Goal: Task Accomplishment & Management: Use online tool/utility

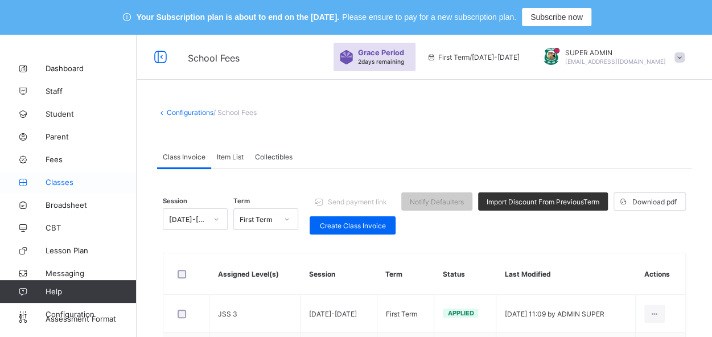
click at [60, 183] on span "Classes" at bounding box center [91, 182] width 91 height 9
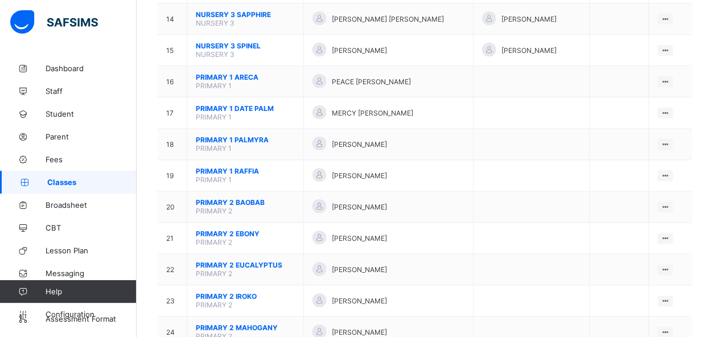
scroll to position [581, 0]
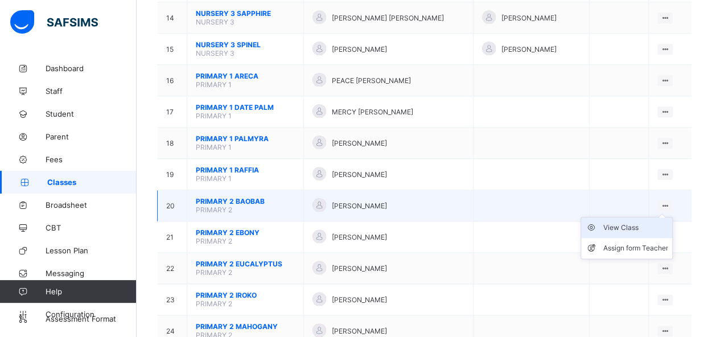
click at [646, 222] on div "View Class" at bounding box center [635, 227] width 65 height 11
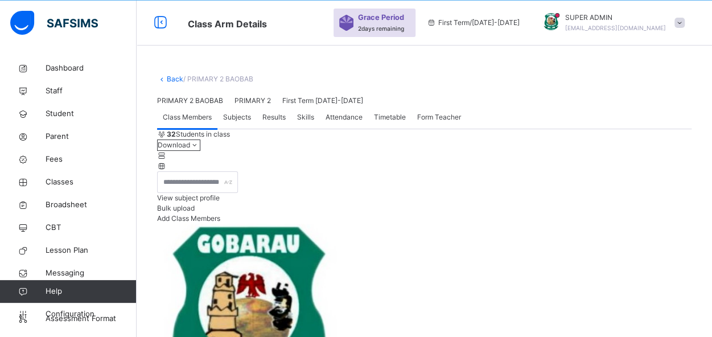
scroll to position [581, 0]
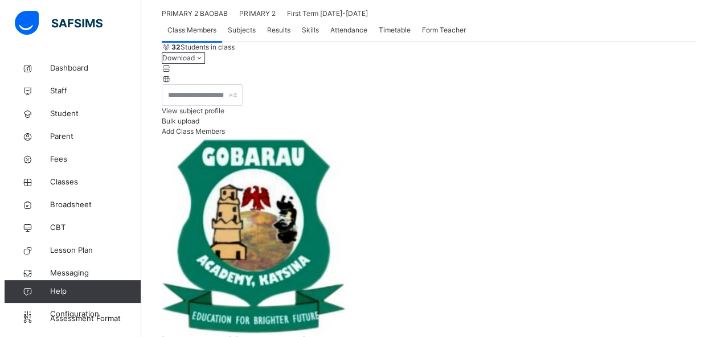
scroll to position [150, 0]
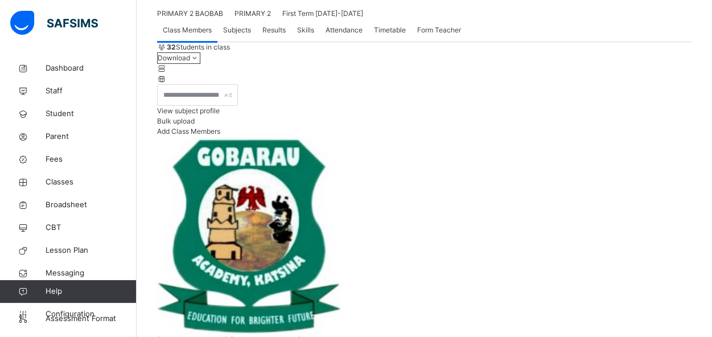
type input "**********"
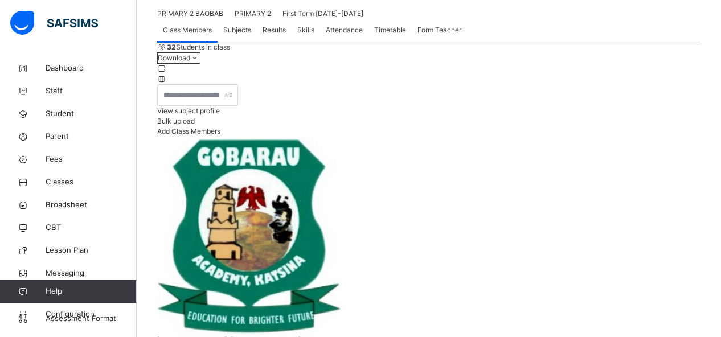
scroll to position [207, 0]
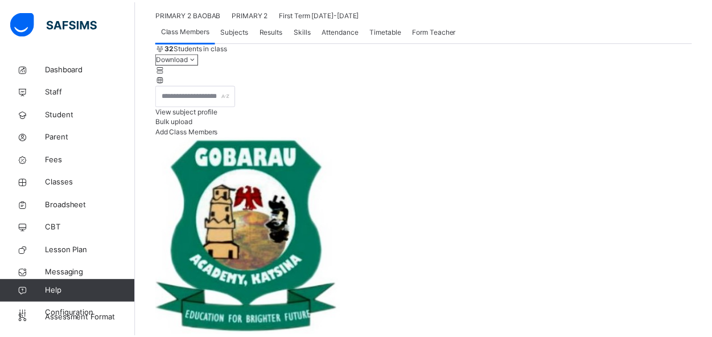
scroll to position [357, 0]
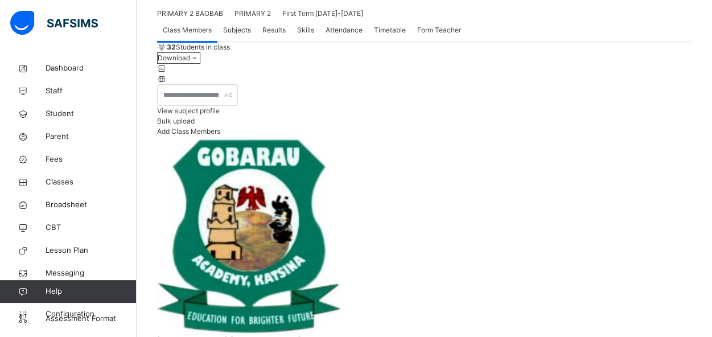
scroll to position [0, 0]
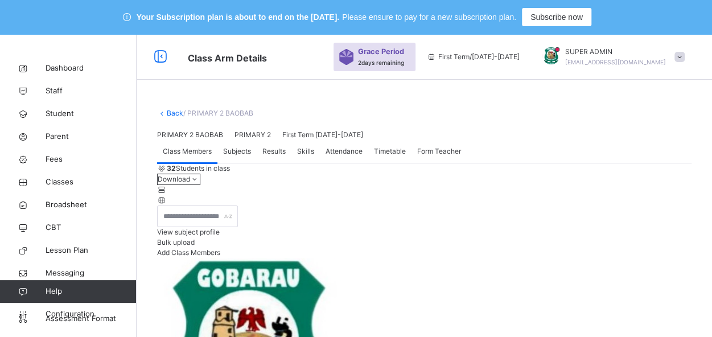
click at [178, 114] on link "Back" at bounding box center [175, 113] width 17 height 9
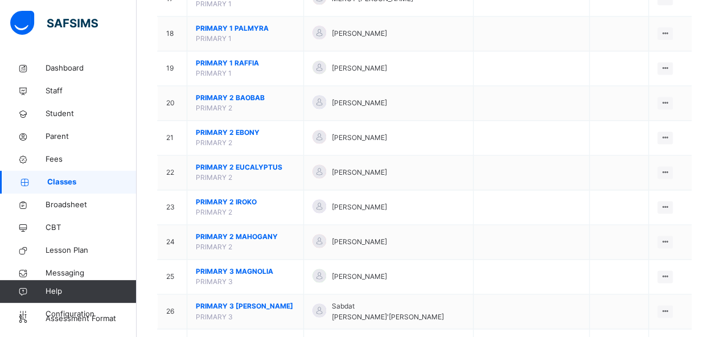
scroll to position [754, 0]
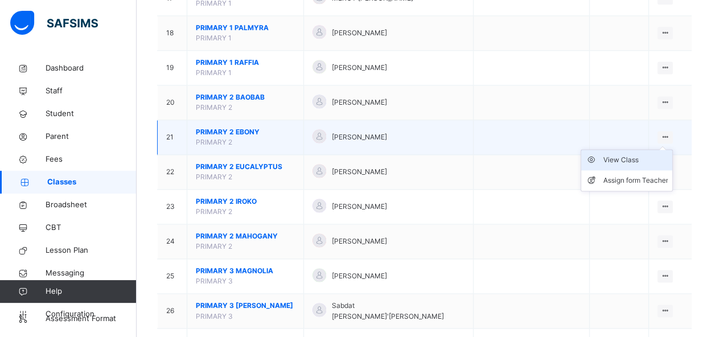
click at [621, 157] on div "View Class" at bounding box center [635, 159] width 65 height 11
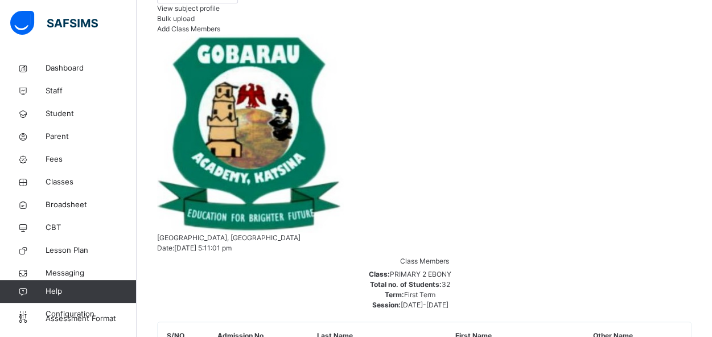
scroll to position [207, 0]
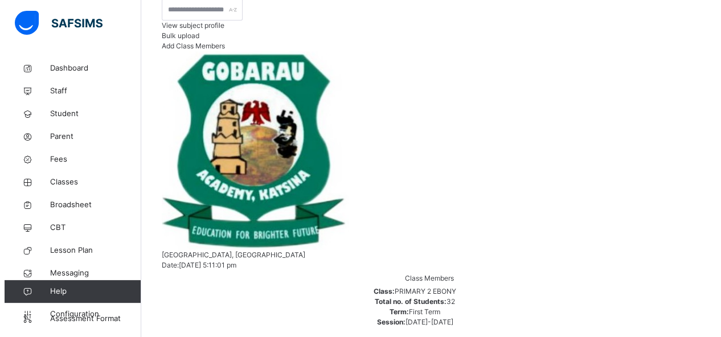
scroll to position [186, 0]
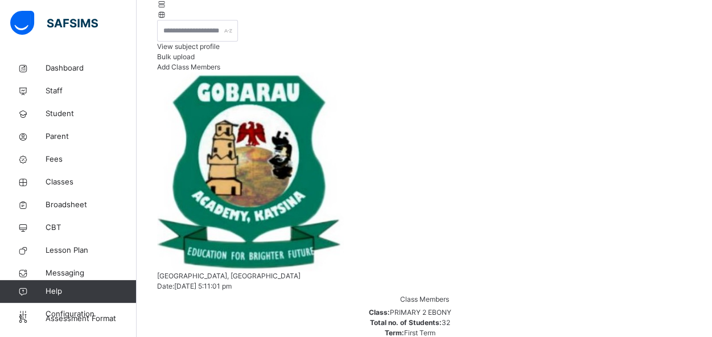
click at [195, 61] on span "Bulk upload" at bounding box center [176, 56] width 38 height 9
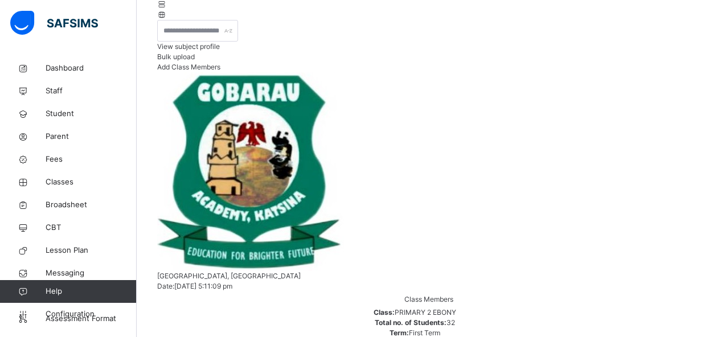
type input "**********"
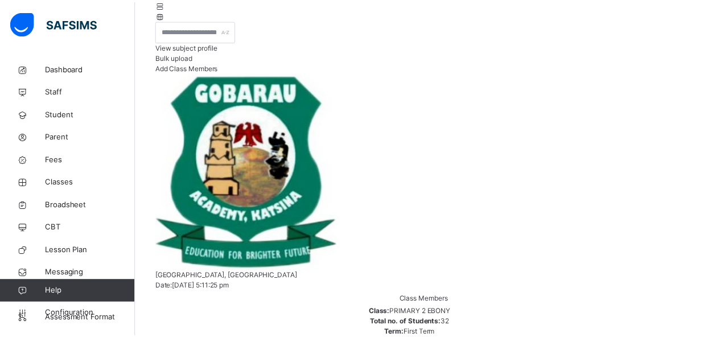
scroll to position [357, 0]
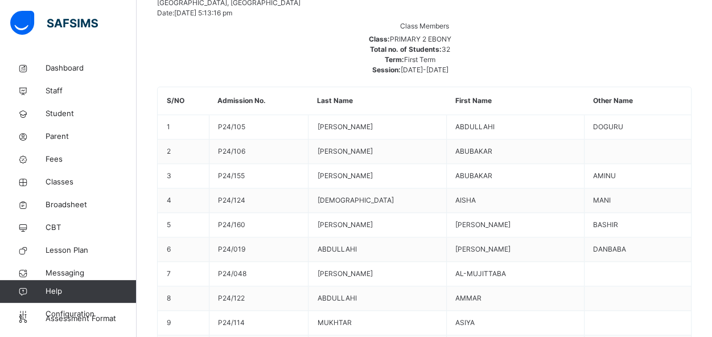
scroll to position [460, 0]
click at [71, 183] on span "Classes" at bounding box center [91, 181] width 91 height 11
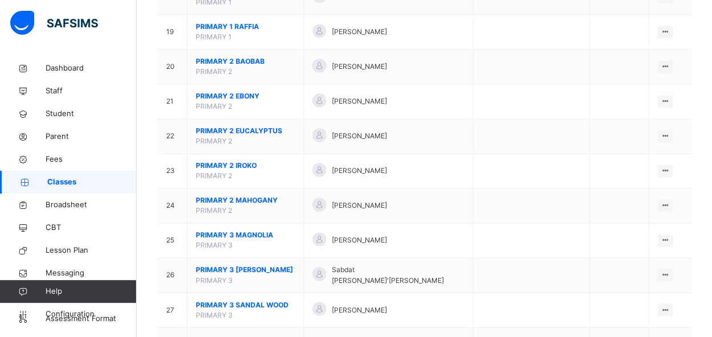
scroll to position [791, 0]
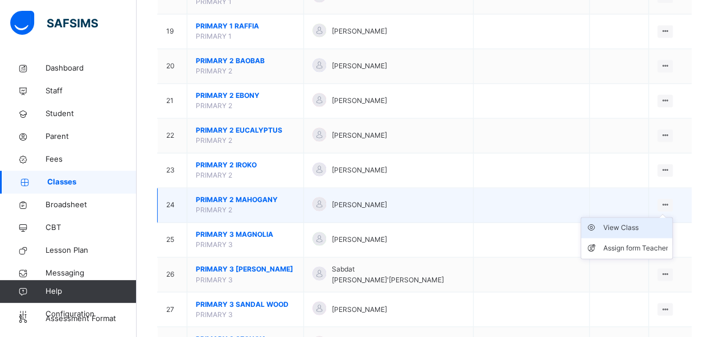
click at [616, 225] on div "View Class" at bounding box center [635, 227] width 65 height 11
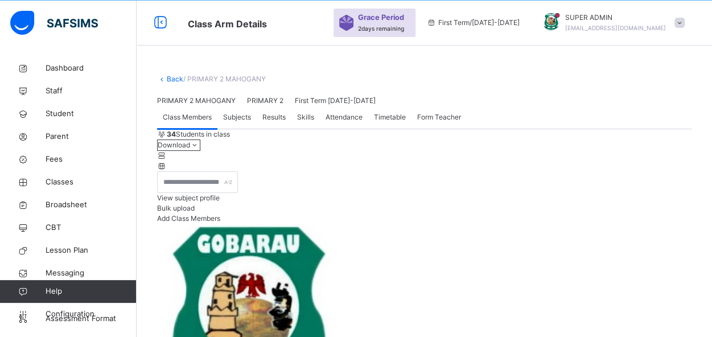
scroll to position [791, 0]
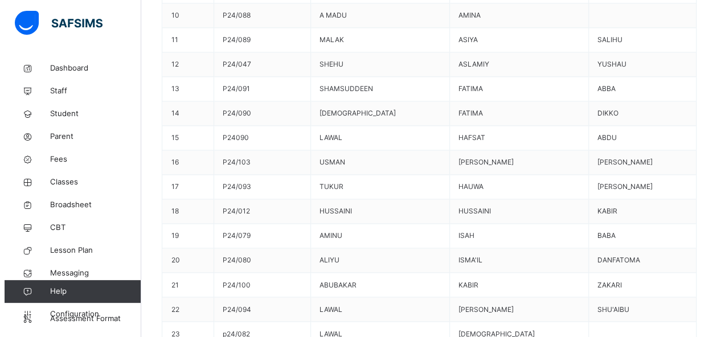
scroll to position [124, 0]
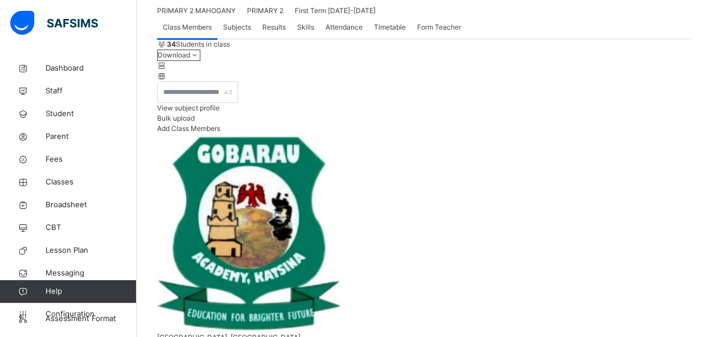
type input "**********"
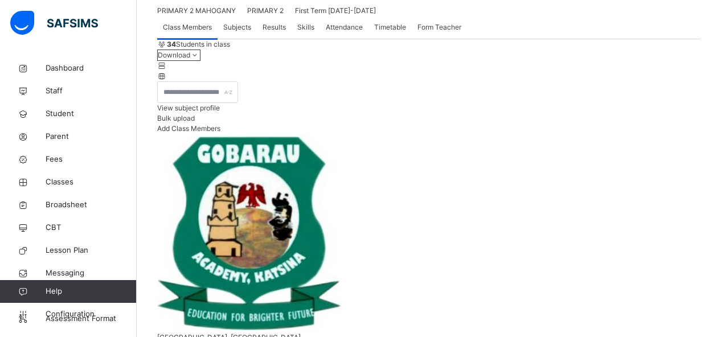
scroll to position [113, 0]
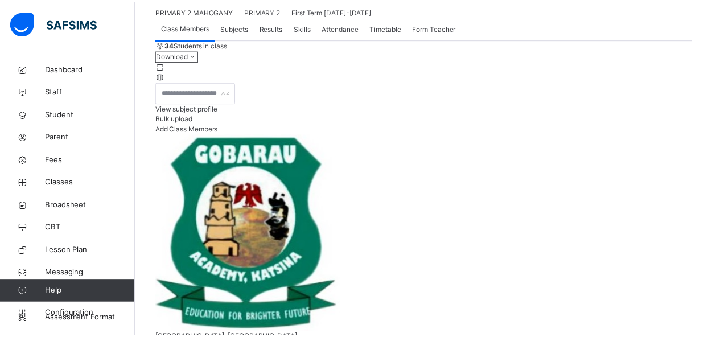
scroll to position [357, 0]
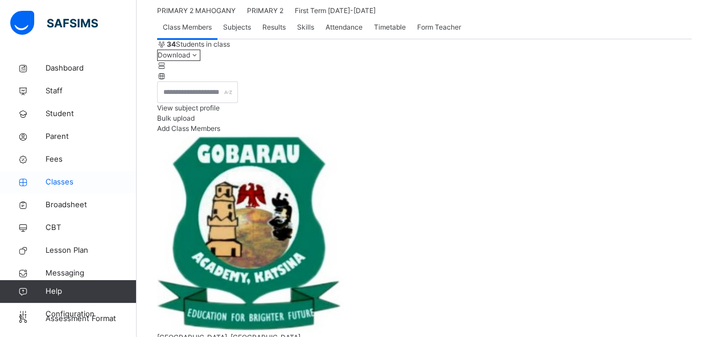
click at [36, 186] on icon at bounding box center [23, 182] width 46 height 9
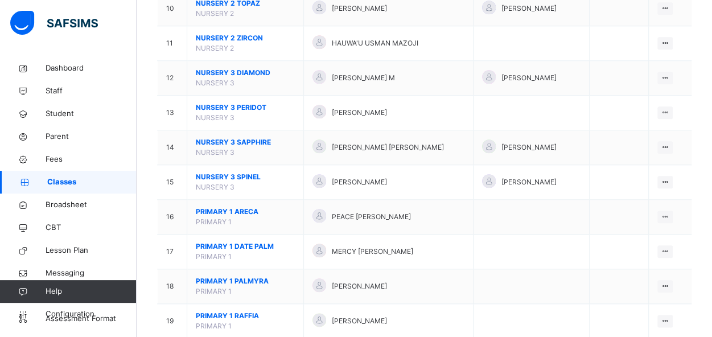
scroll to position [503, 0]
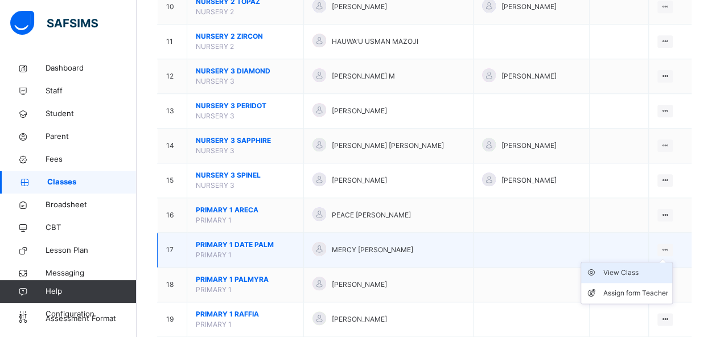
click at [638, 272] on div "View Class" at bounding box center [635, 272] width 65 height 11
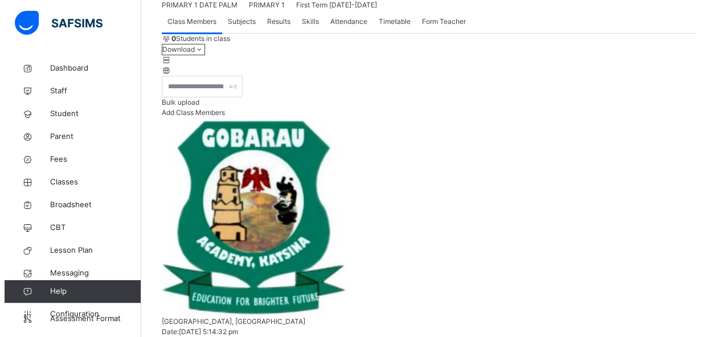
scroll to position [118, 0]
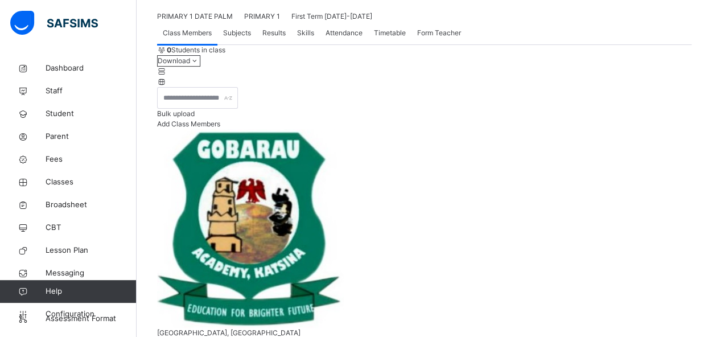
click at [195, 118] on span "Bulk upload" at bounding box center [176, 113] width 38 height 9
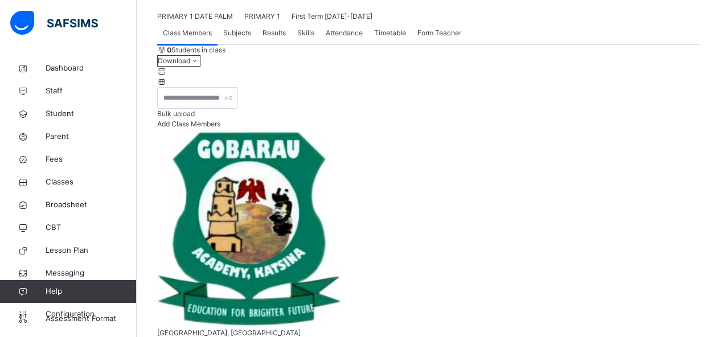
type input "**********"
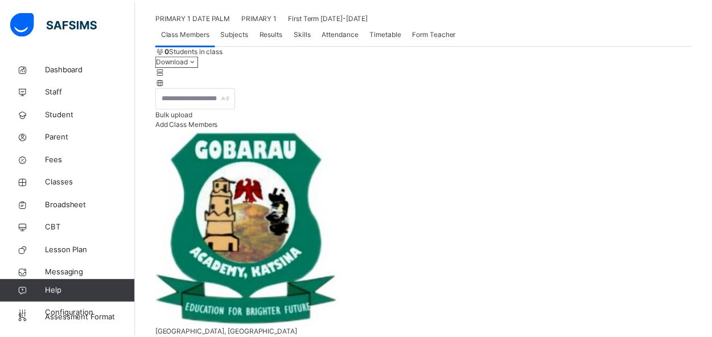
scroll to position [357, 0]
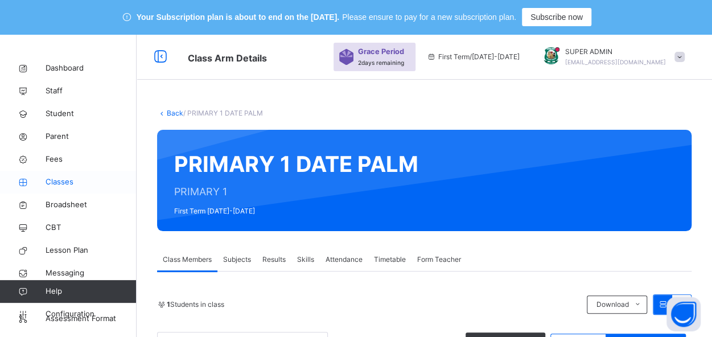
click at [54, 182] on span "Classes" at bounding box center [91, 181] width 91 height 11
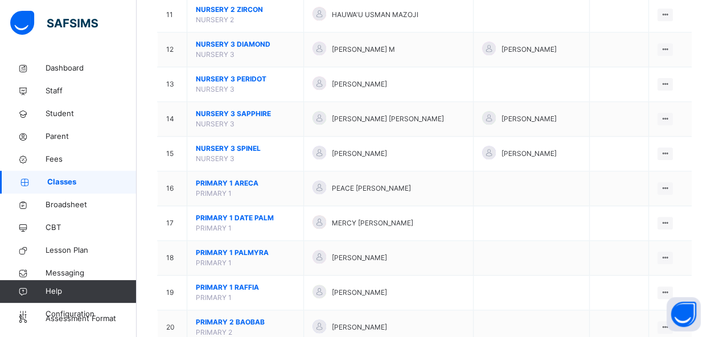
scroll to position [530, 0]
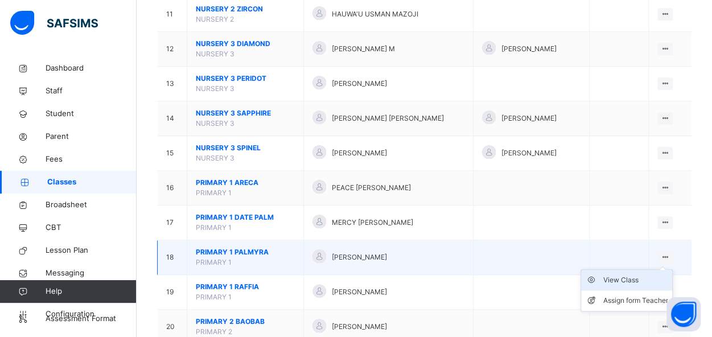
click at [650, 278] on div "View Class" at bounding box center [635, 279] width 65 height 11
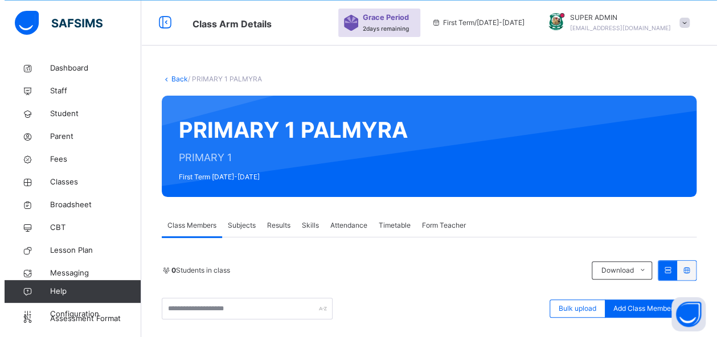
scroll to position [258, 0]
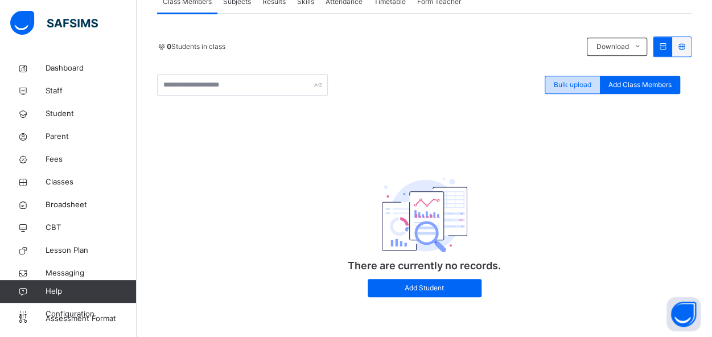
click at [574, 84] on span "Bulk upload" at bounding box center [573, 85] width 38 height 10
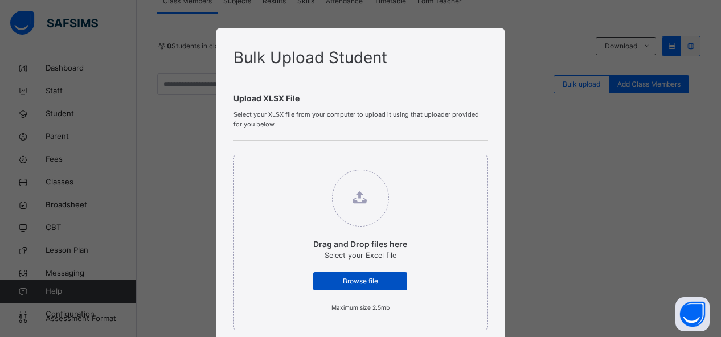
click at [341, 280] on span "Browse file" at bounding box center [360, 281] width 77 height 10
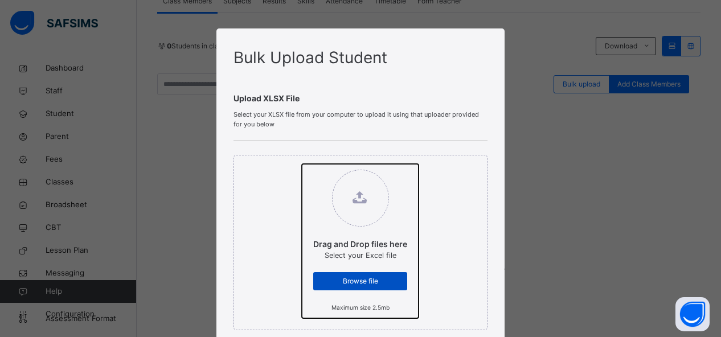
click at [302, 164] on input "Drag and Drop files here Select your Excel file Browse file Maximum size 2.5mb" at bounding box center [302, 164] width 0 height 0
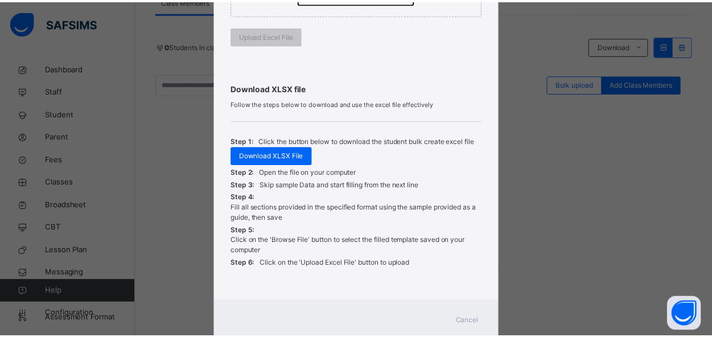
scroll to position [316, 0]
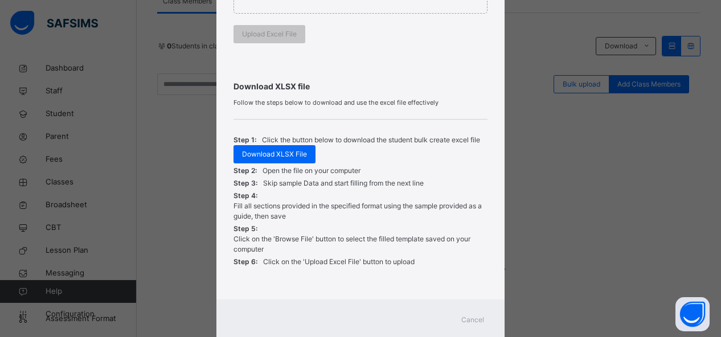
click at [469, 319] on span "Cancel" at bounding box center [472, 320] width 23 height 10
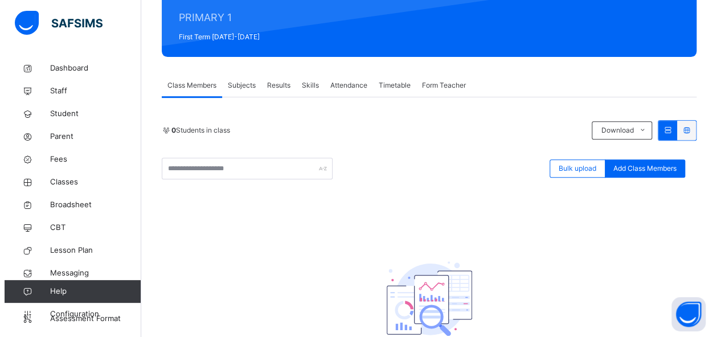
scroll to position [174, 0]
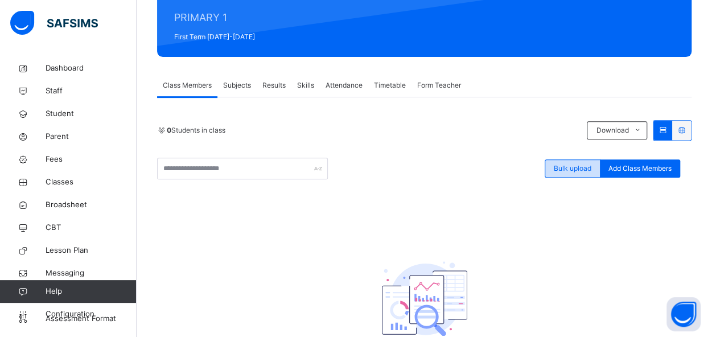
click at [571, 167] on span "Bulk upload" at bounding box center [573, 168] width 38 height 10
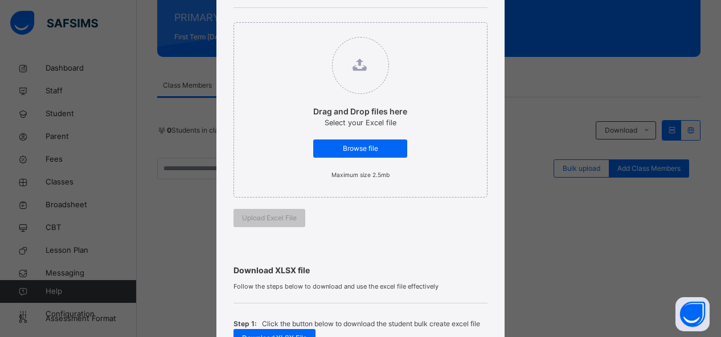
scroll to position [131, 0]
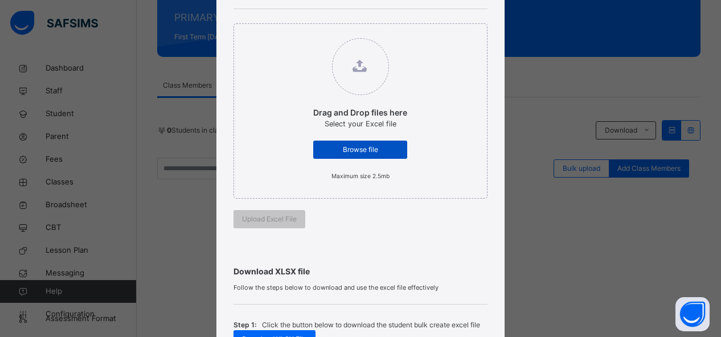
click at [362, 147] on span "Browse file" at bounding box center [360, 150] width 77 height 10
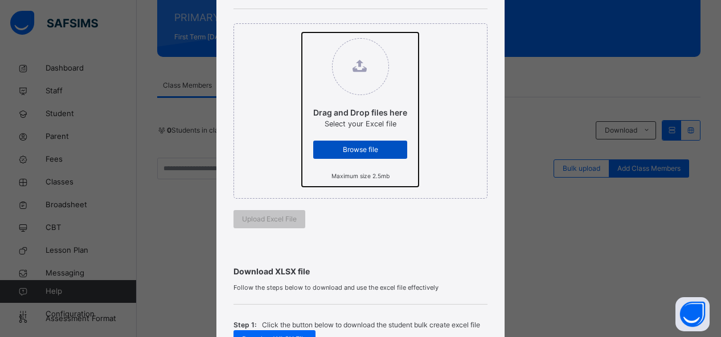
click at [302, 32] on input "Drag and Drop files here Select your Excel file Browse file Maximum size 2.5mb" at bounding box center [302, 32] width 0 height 0
type input "**********"
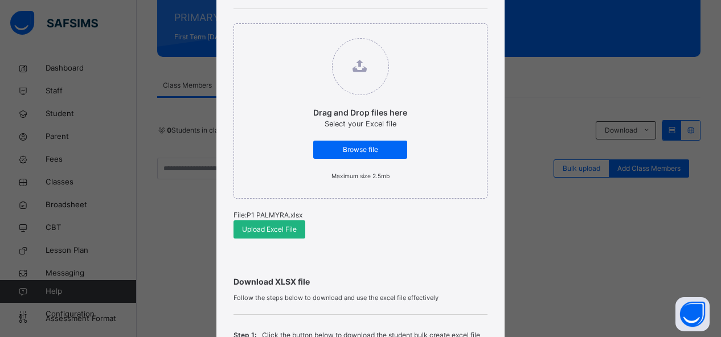
click at [260, 228] on span "Upload Excel File" at bounding box center [269, 229] width 55 height 10
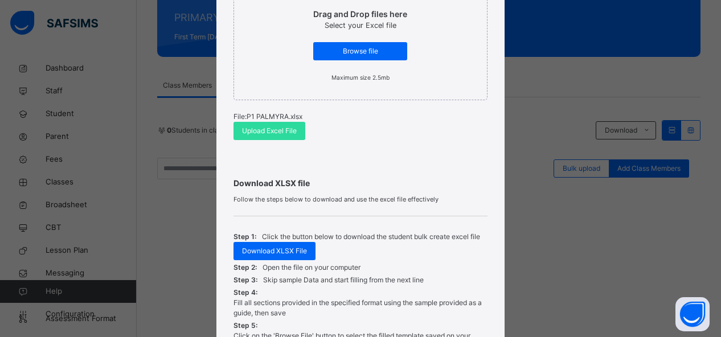
scroll to position [208, 0]
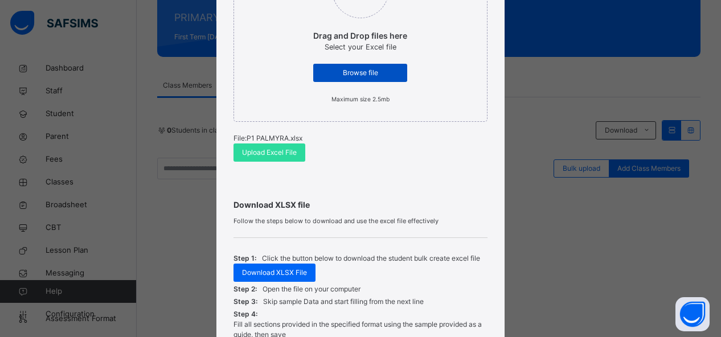
click at [353, 75] on span "Browse file" at bounding box center [360, 73] width 77 height 10
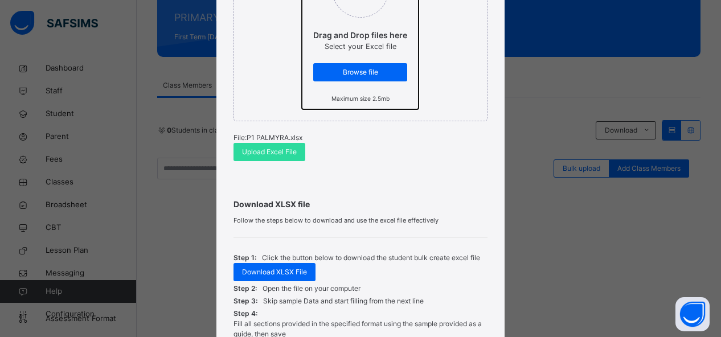
scroll to position [213, 0]
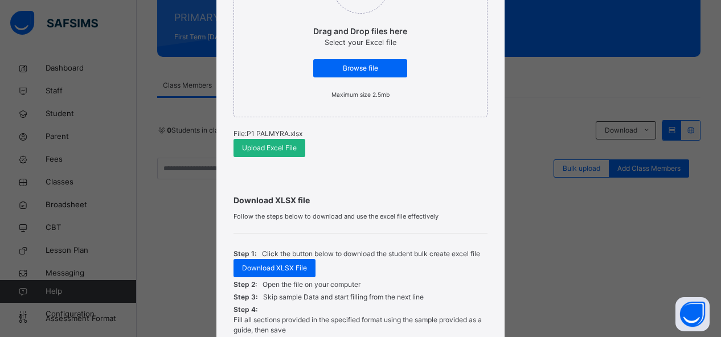
click at [267, 149] on span "Upload Excel File" at bounding box center [269, 148] width 55 height 10
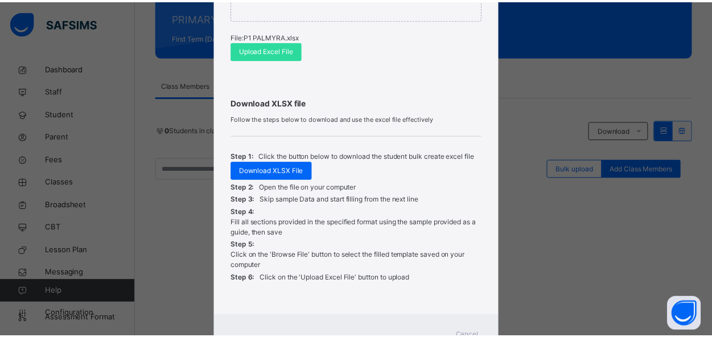
scroll to position [357, 0]
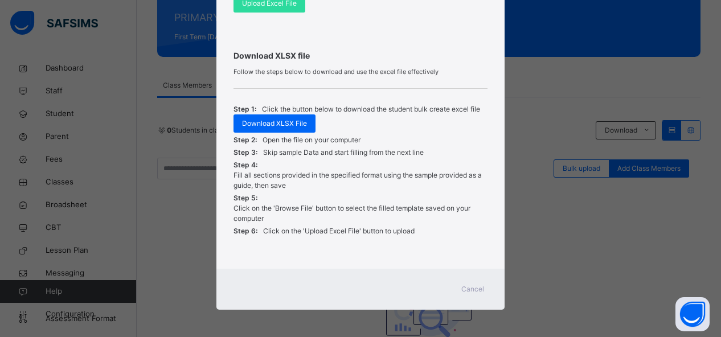
click at [474, 293] on div "Cancel" at bounding box center [472, 289] width 41 height 18
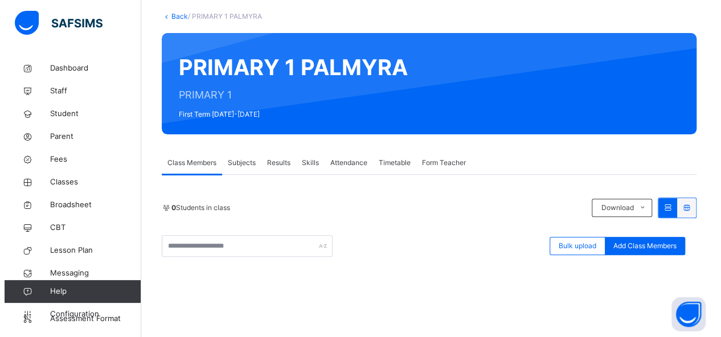
scroll to position [97, 0]
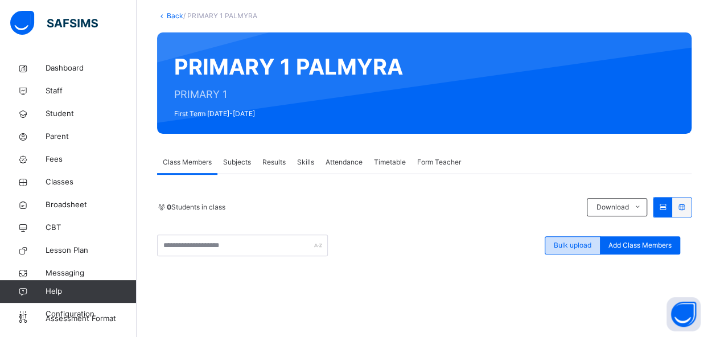
click at [561, 242] on span "Bulk upload" at bounding box center [573, 245] width 38 height 10
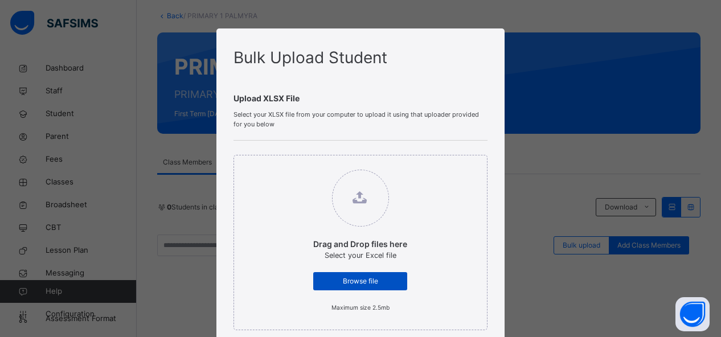
click at [374, 277] on span "Browse file" at bounding box center [360, 281] width 77 height 10
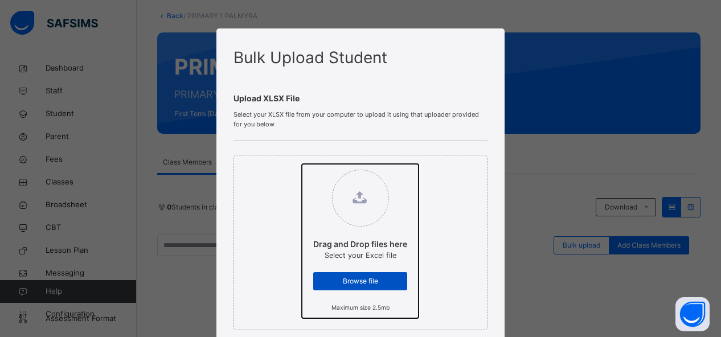
click at [302, 164] on input "Drag and Drop files here Select your Excel file Browse file Maximum size 2.5mb" at bounding box center [302, 164] width 0 height 0
type input "**********"
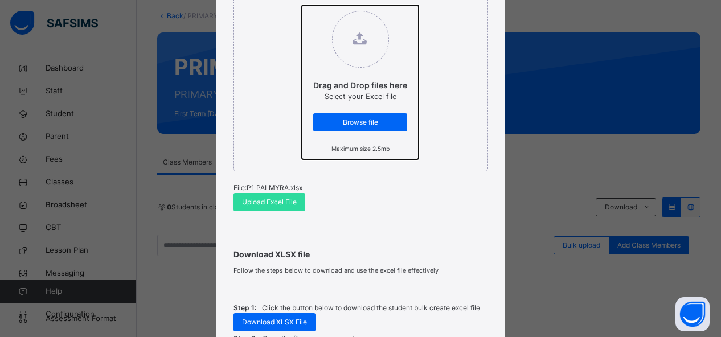
scroll to position [162, 0]
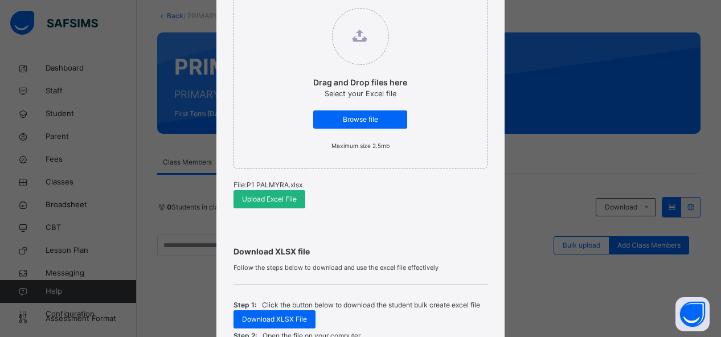
click at [274, 200] on span "Upload Excel File" at bounding box center [269, 199] width 55 height 10
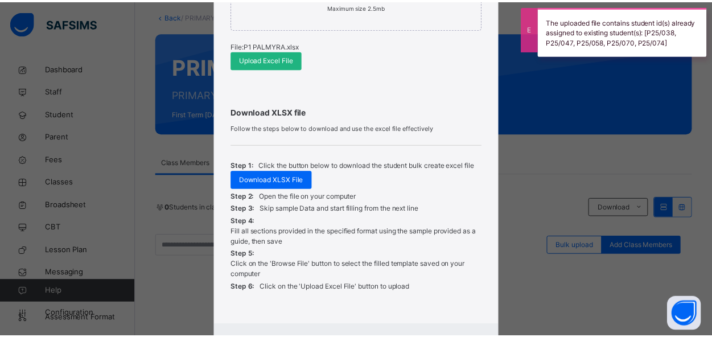
scroll to position [357, 0]
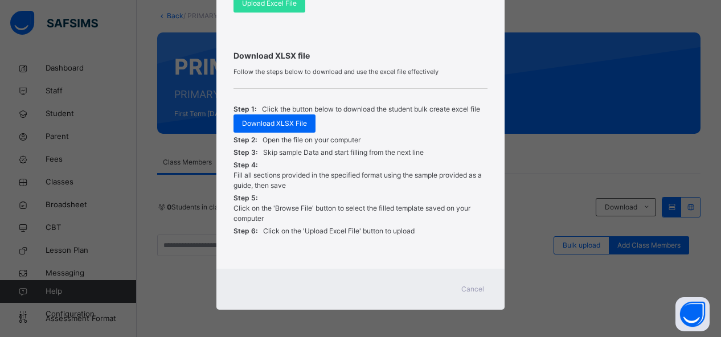
click at [475, 290] on span "Cancel" at bounding box center [472, 289] width 23 height 10
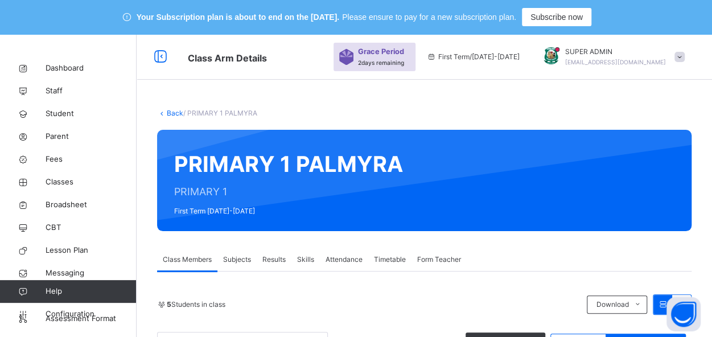
click at [66, 183] on span "Classes" at bounding box center [91, 181] width 91 height 11
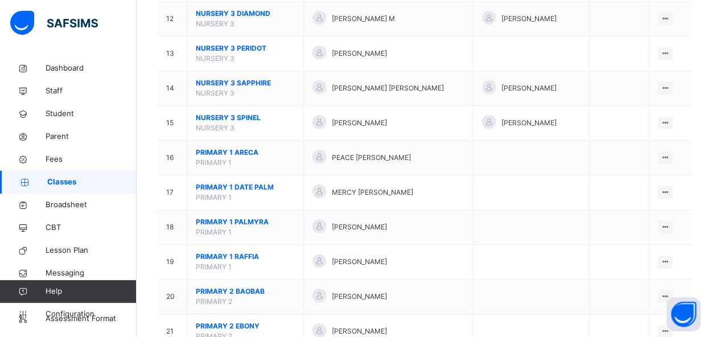
scroll to position [562, 0]
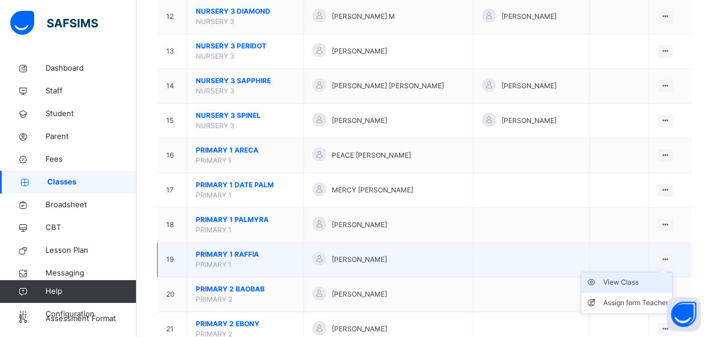
click at [634, 278] on div "View Class" at bounding box center [635, 282] width 65 height 11
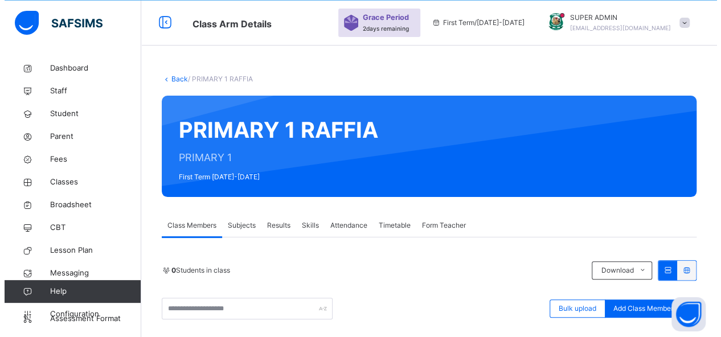
scroll to position [258, 0]
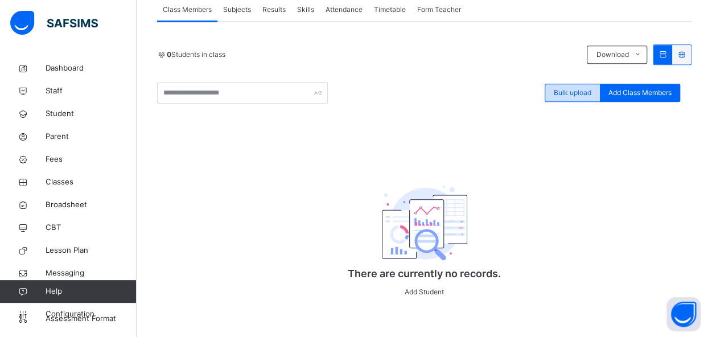
click at [570, 88] on span "Bulk upload" at bounding box center [573, 93] width 38 height 10
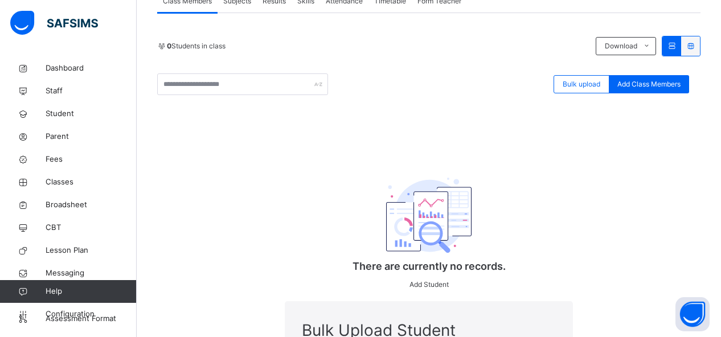
type input "**********"
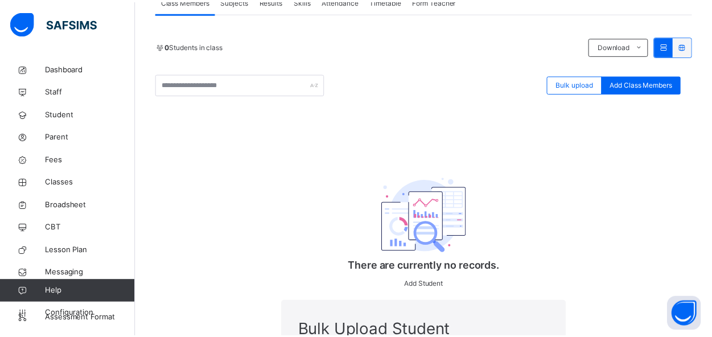
scroll to position [357, 0]
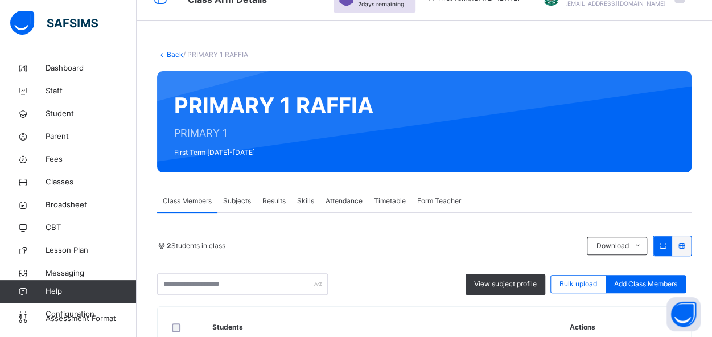
scroll to position [59, 0]
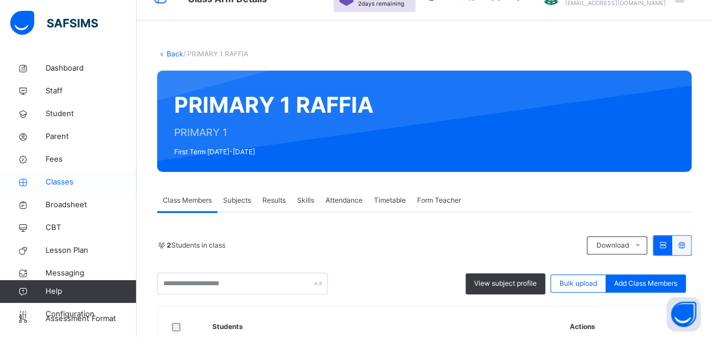
click at [60, 182] on span "Classes" at bounding box center [91, 181] width 91 height 11
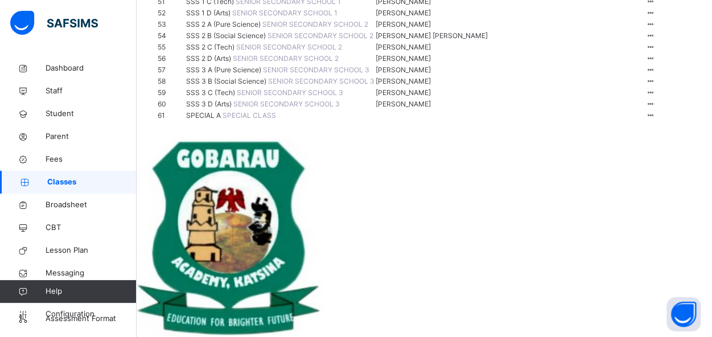
scroll to position [791, 0]
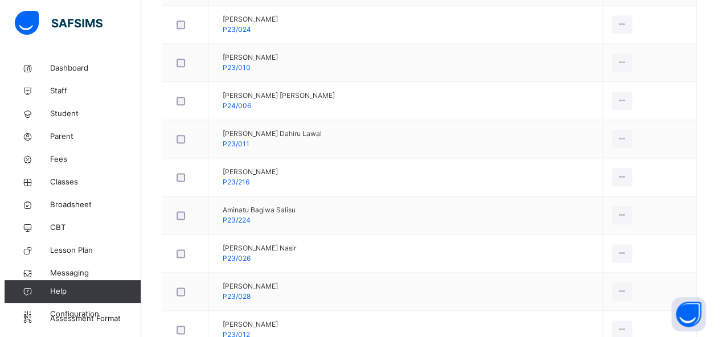
scroll to position [140, 0]
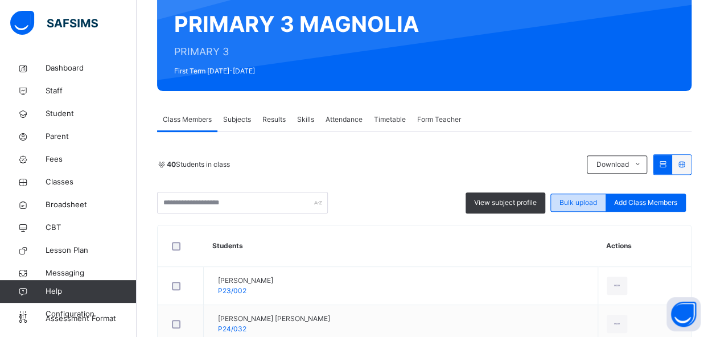
click at [571, 205] on span "Bulk upload" at bounding box center [578, 202] width 38 height 10
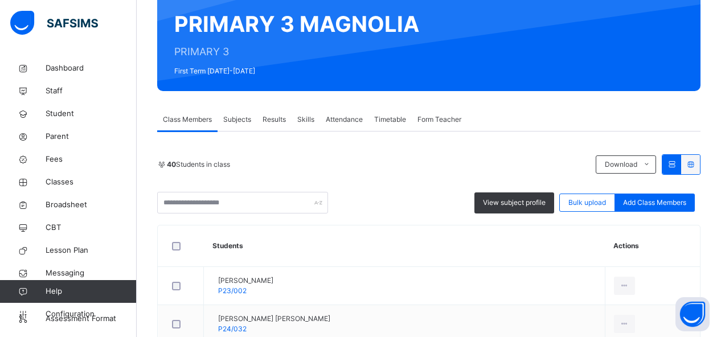
type input "**********"
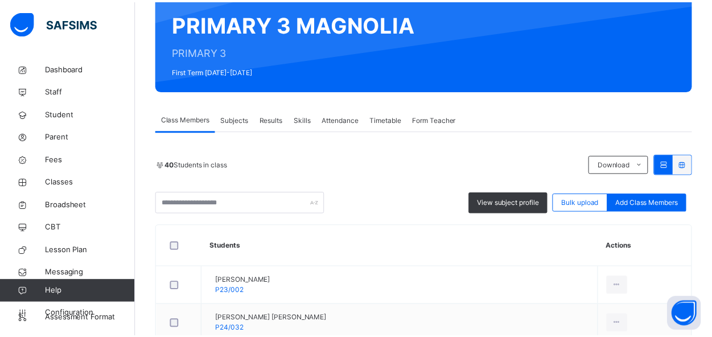
scroll to position [357, 0]
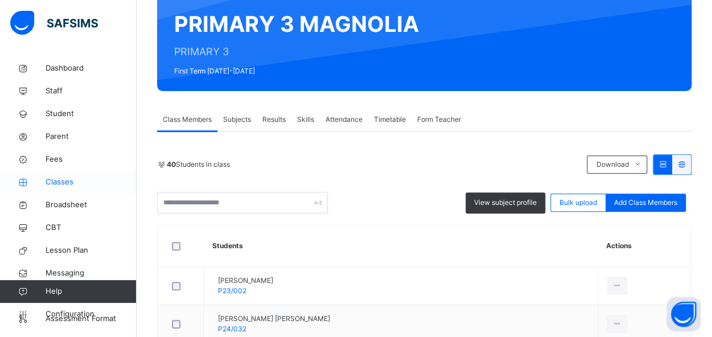
click at [66, 178] on span "Classes" at bounding box center [91, 181] width 91 height 11
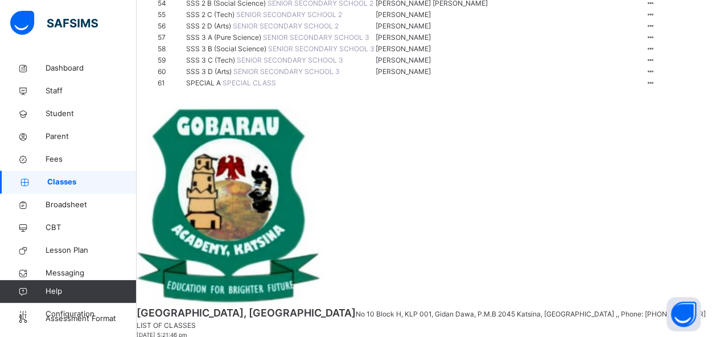
scroll to position [822, 0]
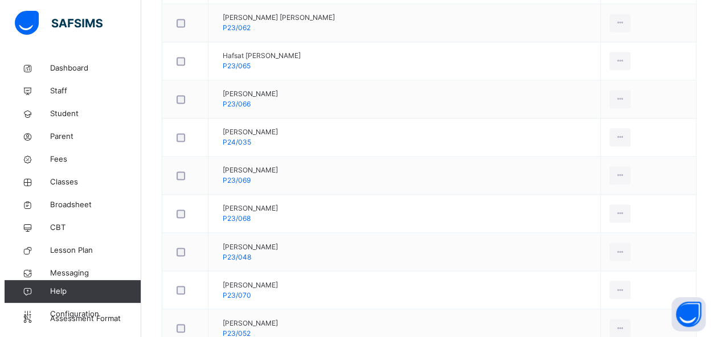
scroll to position [202, 0]
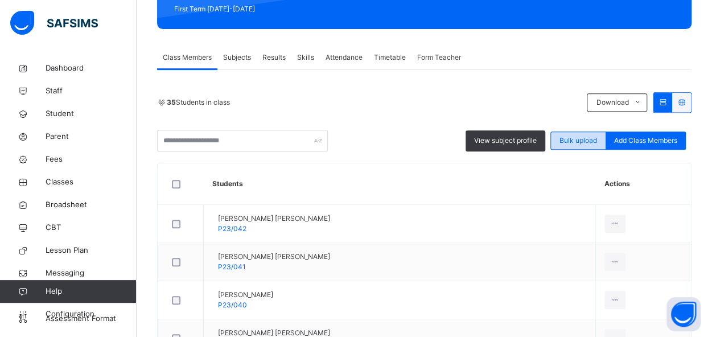
click at [563, 136] on div "Bulk upload" at bounding box center [578, 140] width 56 height 18
type input "**********"
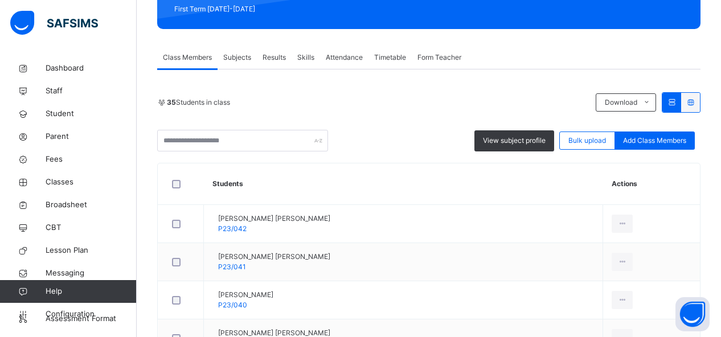
scroll to position [180, 0]
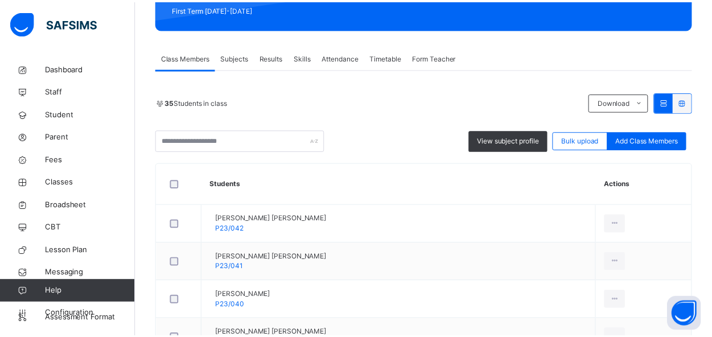
scroll to position [357, 0]
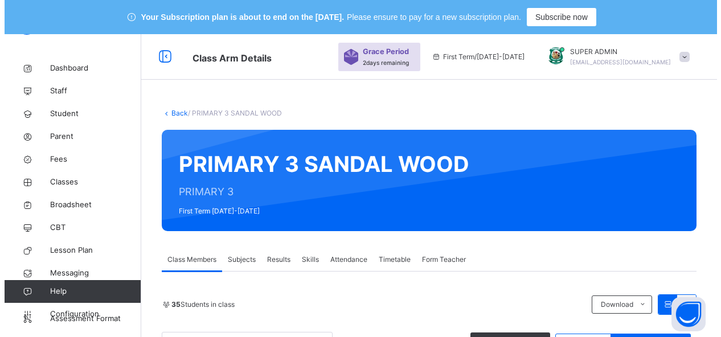
scroll to position [104, 0]
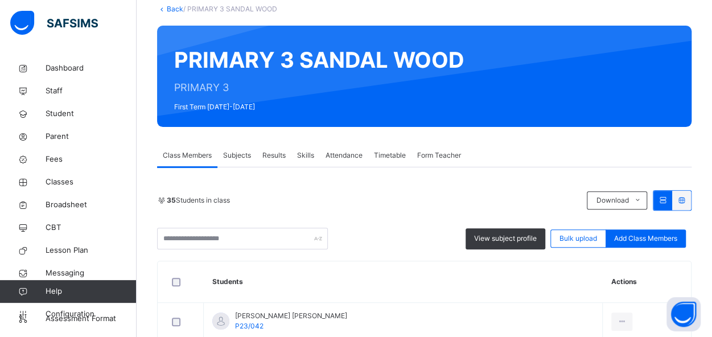
click at [570, 240] on span "Bulk upload" at bounding box center [578, 238] width 38 height 10
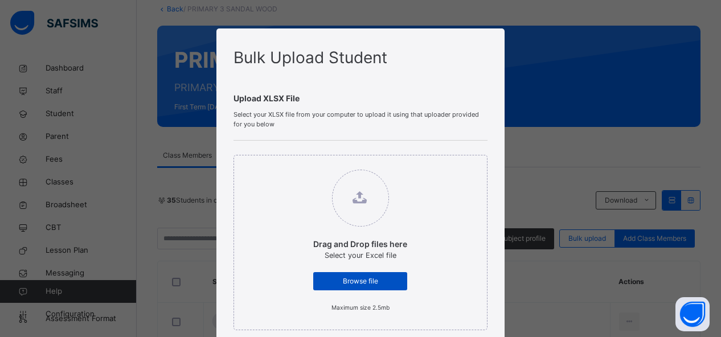
click at [376, 283] on span "Browse file" at bounding box center [360, 281] width 77 height 10
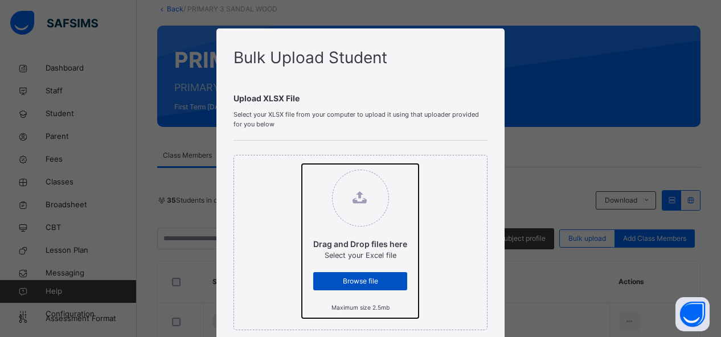
click at [302, 164] on input "Drag and Drop files here Select your Excel file Browse file Maximum size 2.5mb" at bounding box center [302, 164] width 0 height 0
type input "**********"
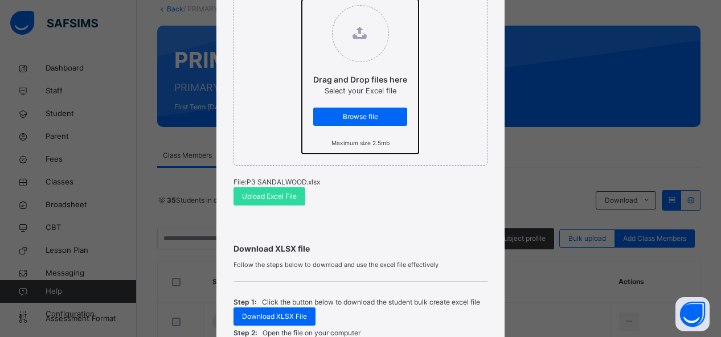
scroll to position [187, 0]
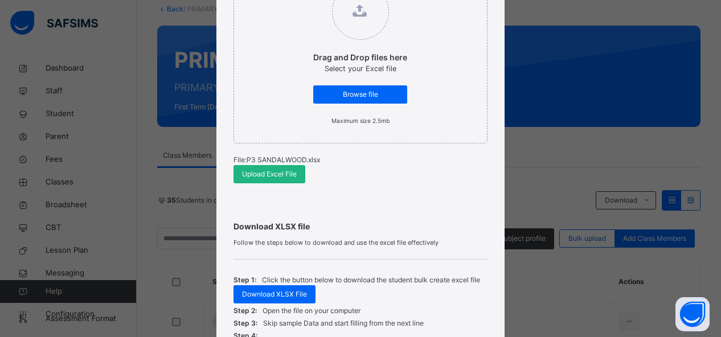
click at [279, 174] on span "Upload Excel File" at bounding box center [269, 174] width 55 height 10
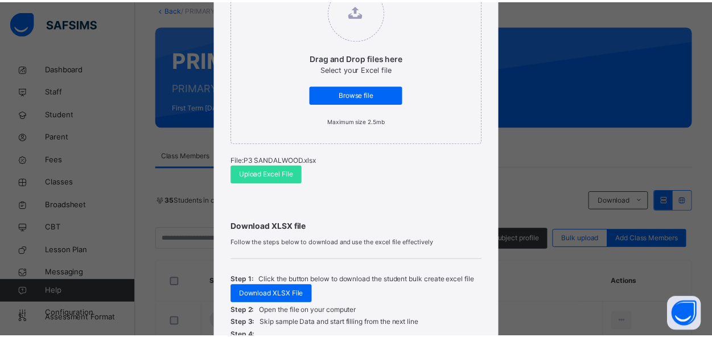
scroll to position [357, 0]
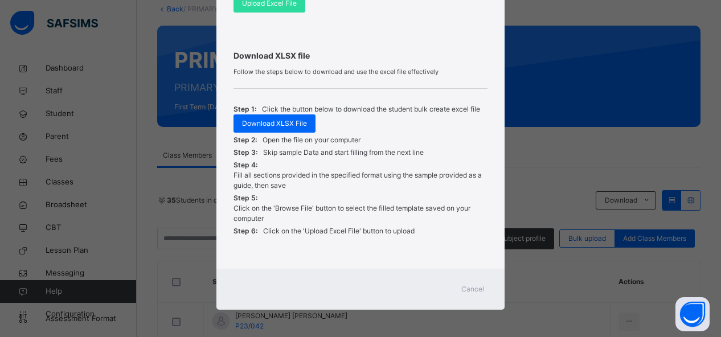
click at [468, 289] on span "Cancel" at bounding box center [472, 289] width 23 height 10
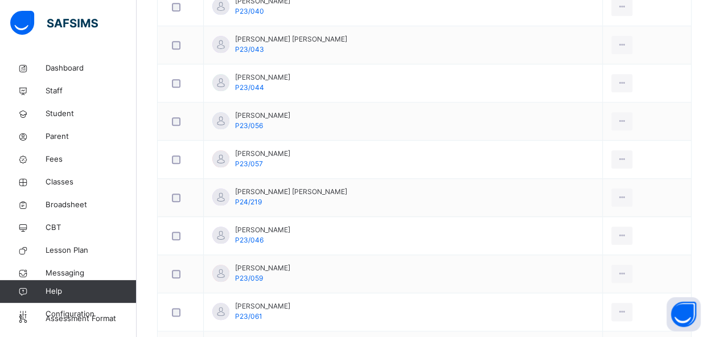
scroll to position [0, 0]
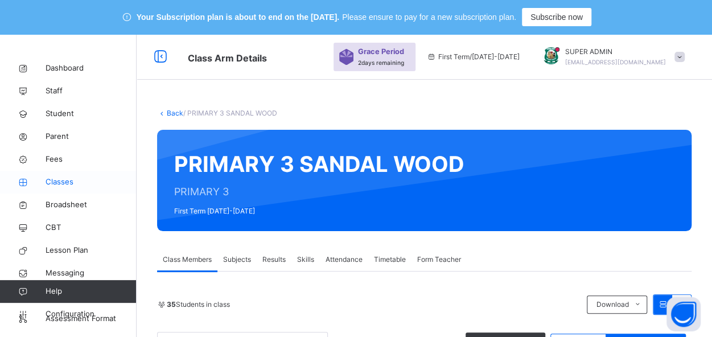
click at [52, 181] on span "Classes" at bounding box center [91, 181] width 91 height 11
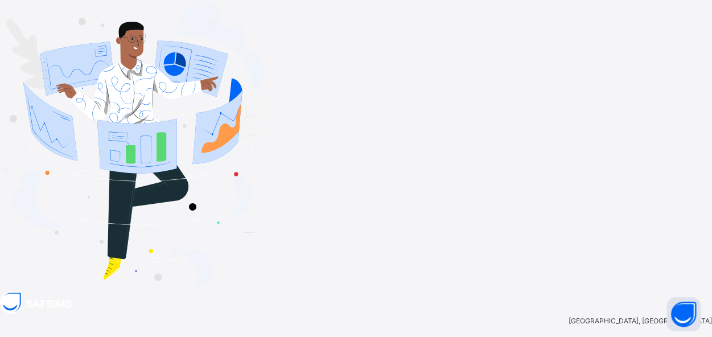
type input "**********"
